Goal: Check status: Check status

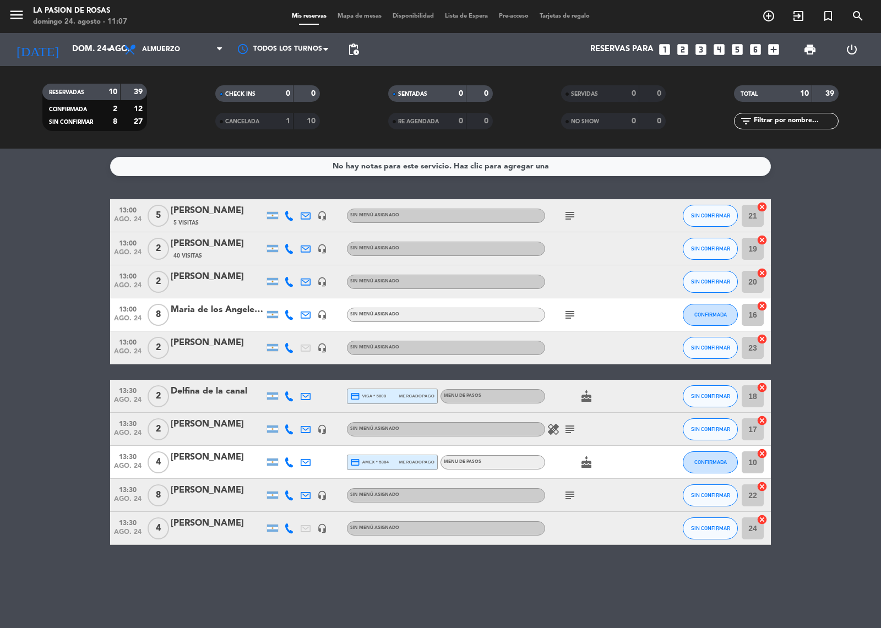
click at [569, 207] on div "subject" at bounding box center [594, 215] width 99 height 32
click at [570, 210] on icon "subject" at bounding box center [569, 215] width 13 height 13
click at [567, 309] on icon "subject" at bounding box center [569, 314] width 13 height 13
click at [552, 432] on icon "healing" at bounding box center [553, 429] width 13 height 13
click at [567, 434] on icon "subject" at bounding box center [569, 429] width 13 height 13
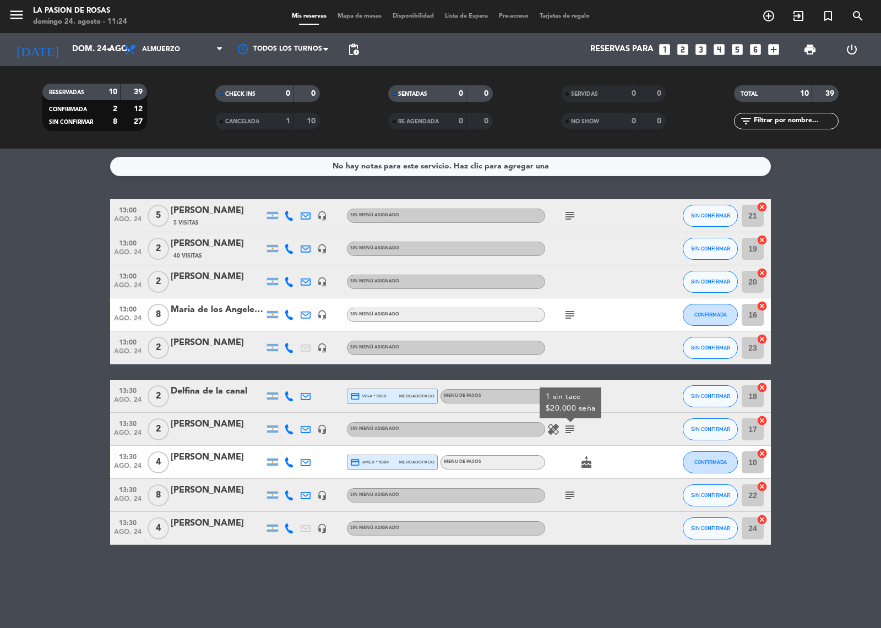
click at [584, 464] on icon "cake" at bounding box center [586, 462] width 13 height 13
click at [570, 490] on icon "subject" at bounding box center [569, 495] width 13 height 13
click at [571, 490] on icon "subject" at bounding box center [569, 495] width 13 height 13
click at [572, 211] on icon "subject" at bounding box center [569, 215] width 13 height 13
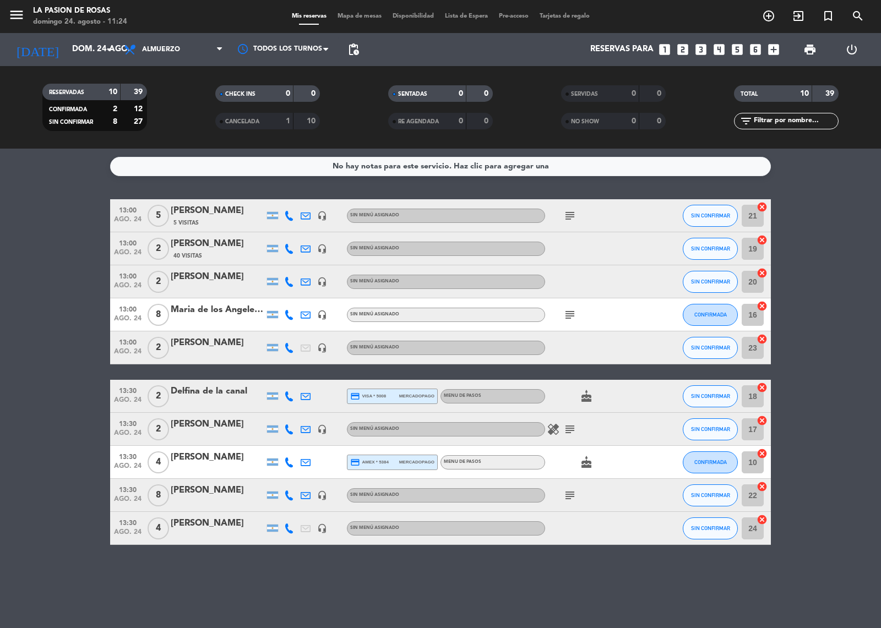
click at [598, 223] on div "subject" at bounding box center [594, 215] width 99 height 32
